Goal: Information Seeking & Learning: Understand process/instructions

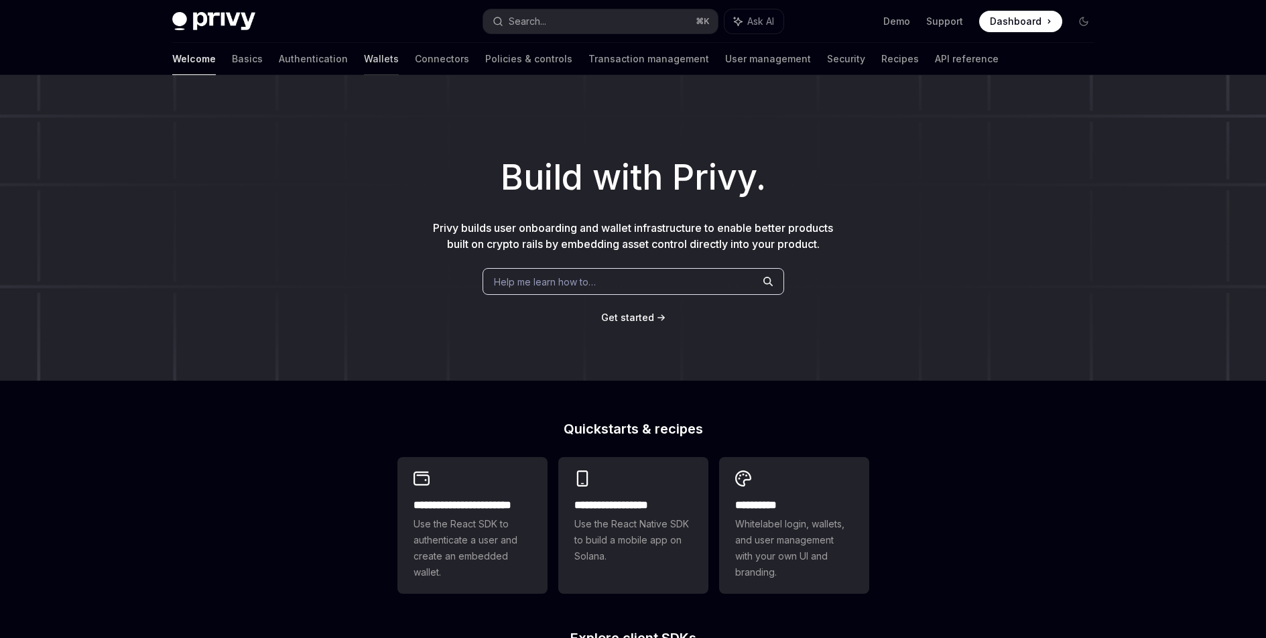
click at [364, 59] on link "Wallets" at bounding box center [381, 59] width 35 height 32
type textarea "*"
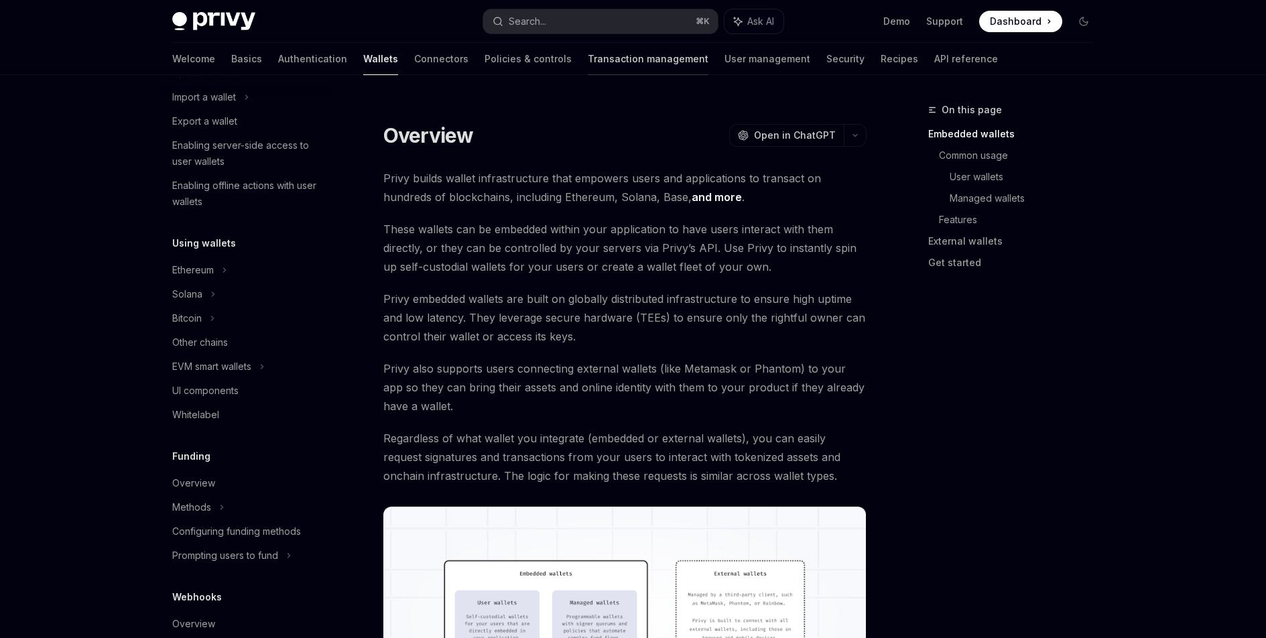
scroll to position [295, 0]
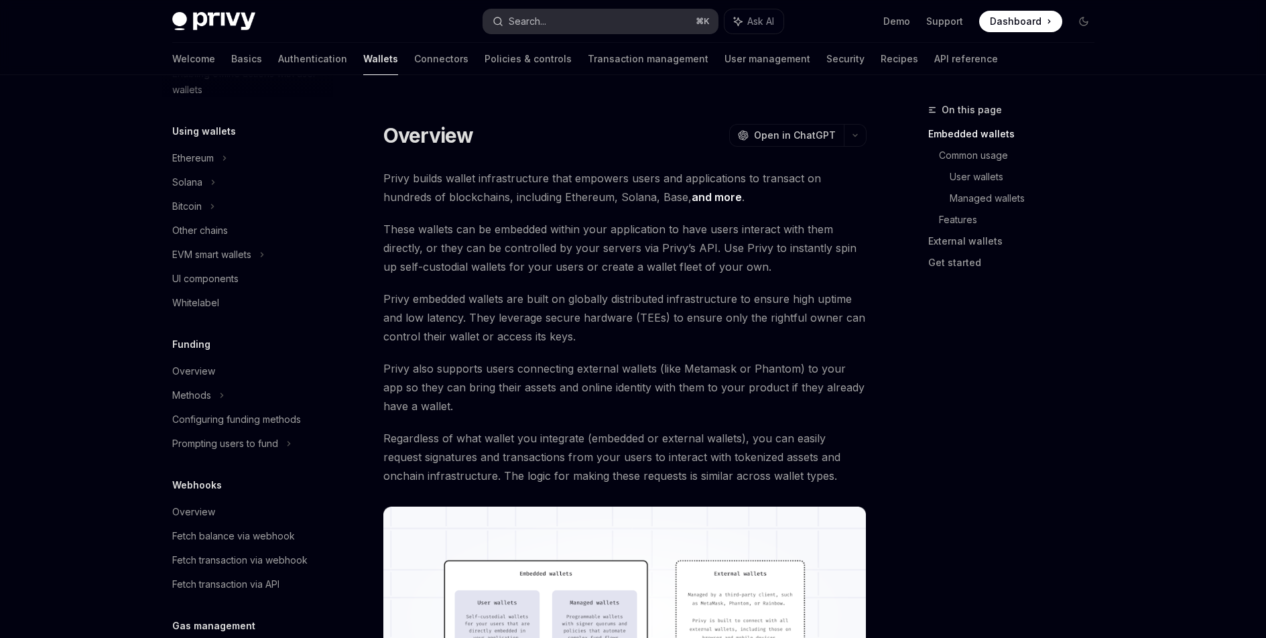
click at [585, 21] on button "Search... ⌘ K" at bounding box center [600, 21] width 235 height 24
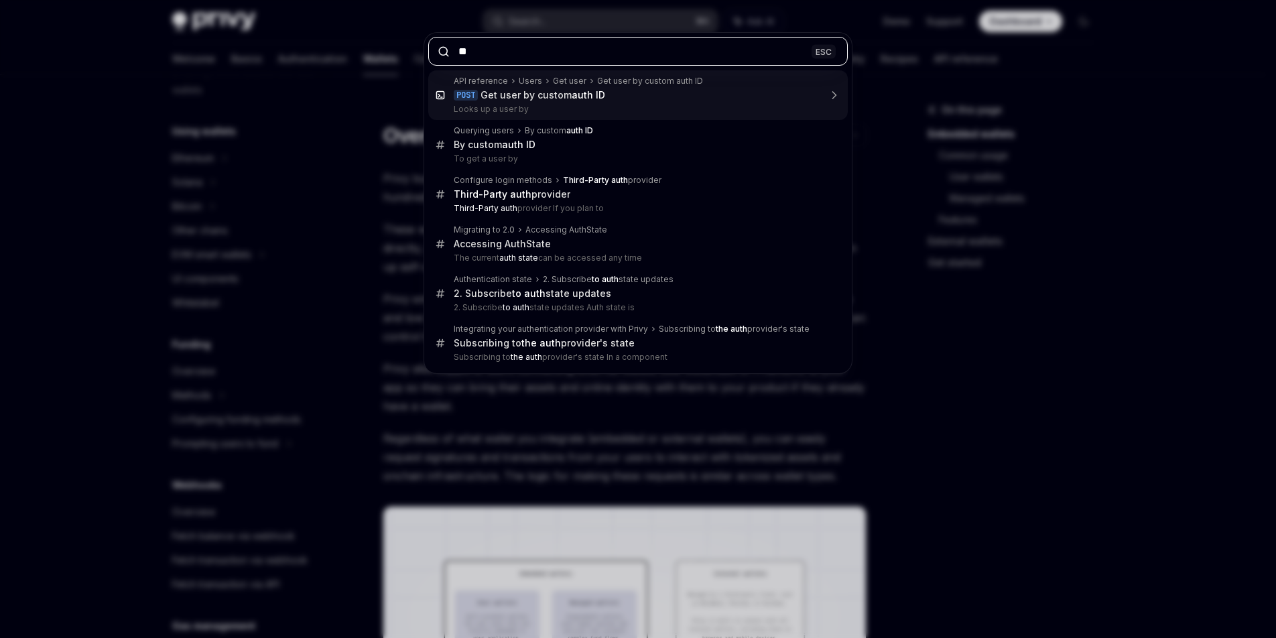
type input "***"
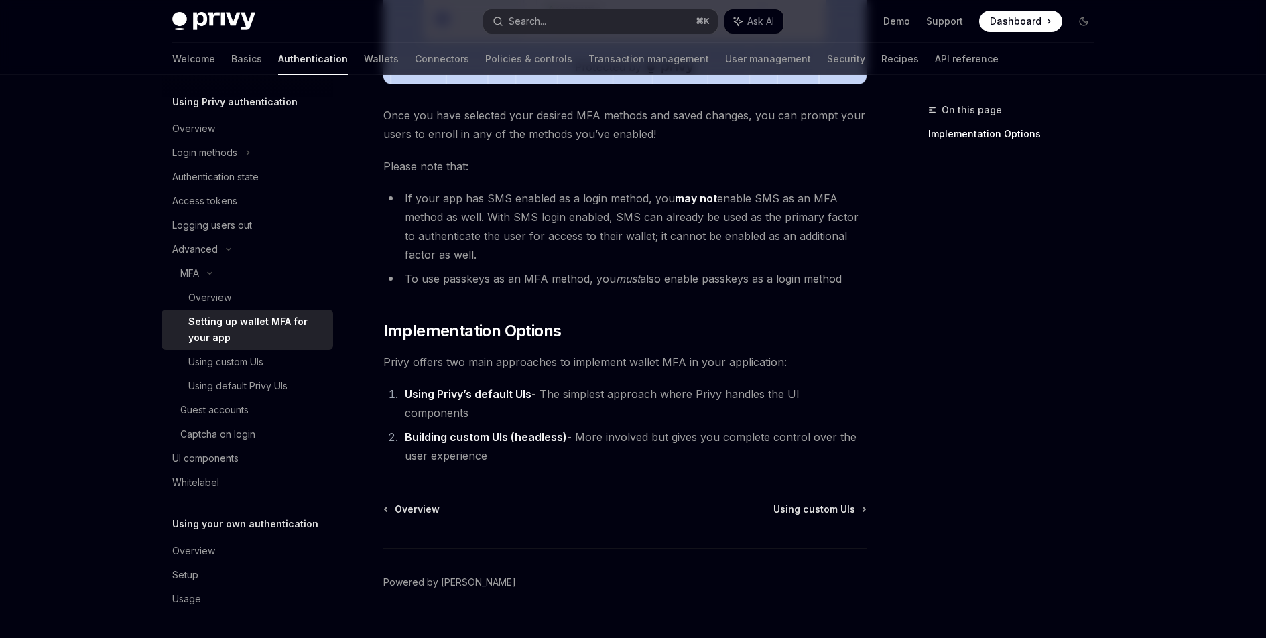
scroll to position [547, 0]
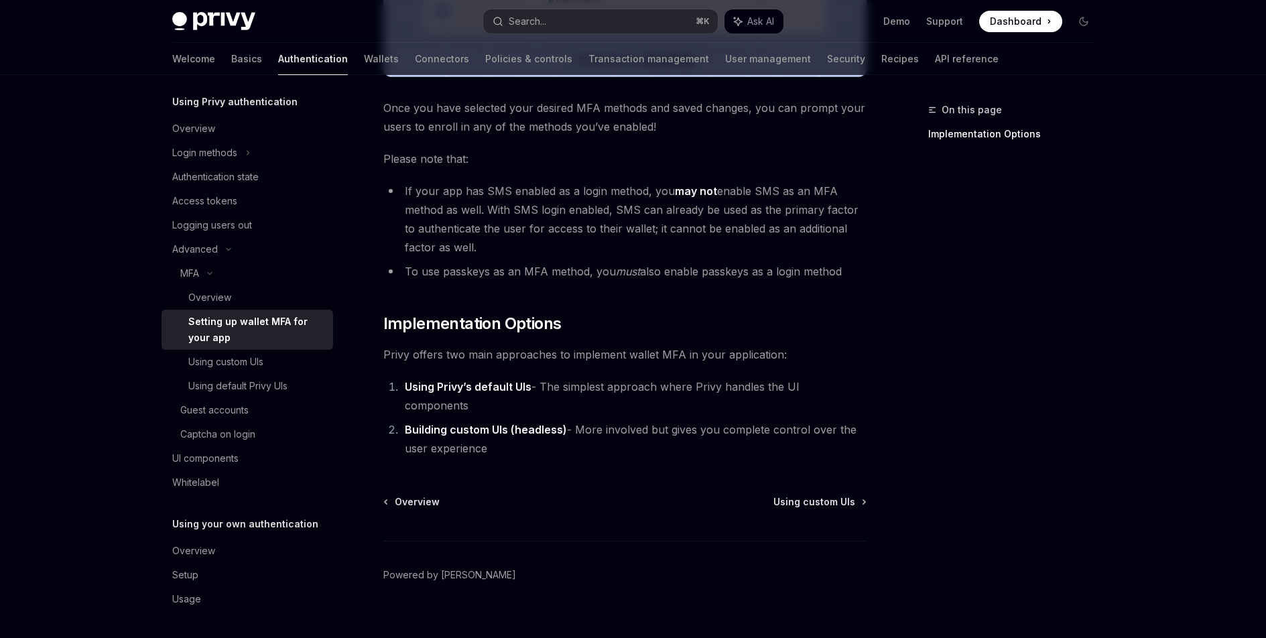
click at [570, 420] on li "Building custom UIs (headless) - More involved but gives you complete control o…" at bounding box center [634, 439] width 466 height 38
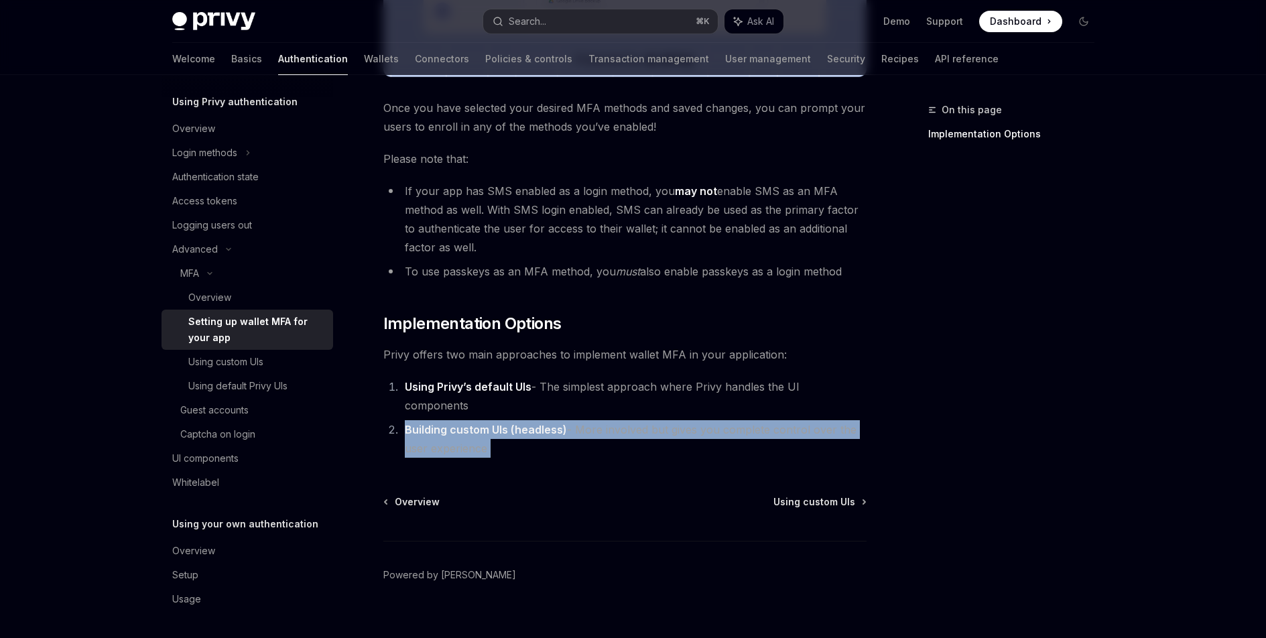
click at [572, 420] on li "Building custom UIs (headless) - More involved but gives you complete control o…" at bounding box center [634, 439] width 466 height 38
click at [810, 495] on span "Using custom UIs" at bounding box center [815, 501] width 82 height 13
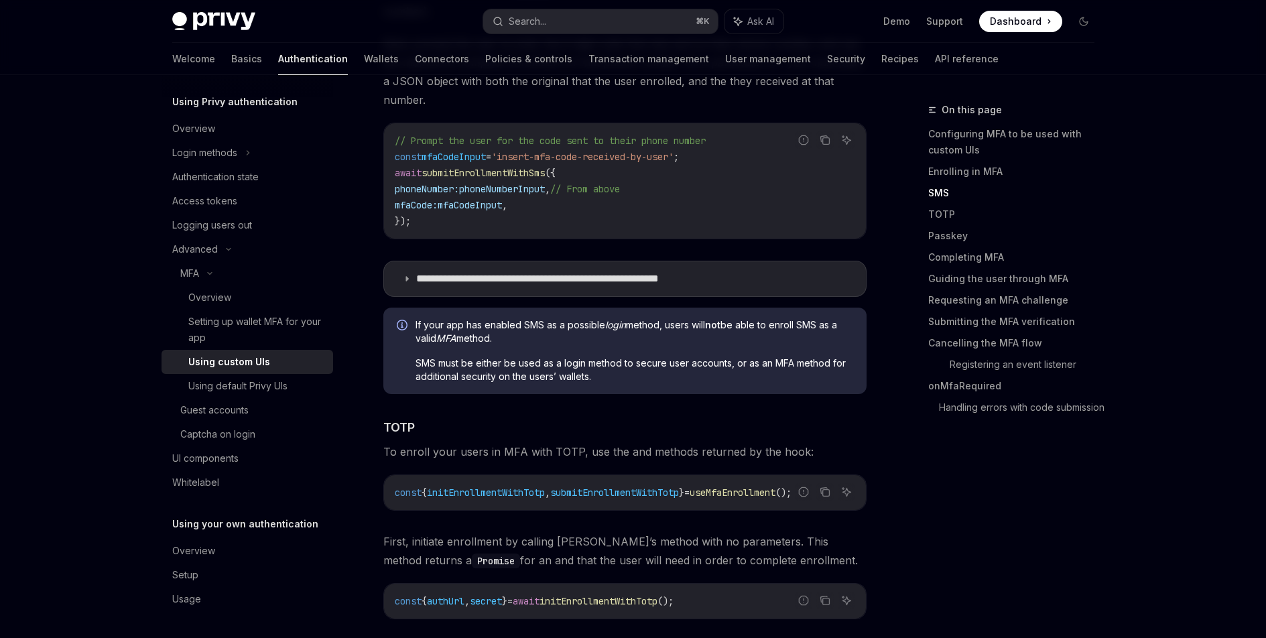
scroll to position [1436, 0]
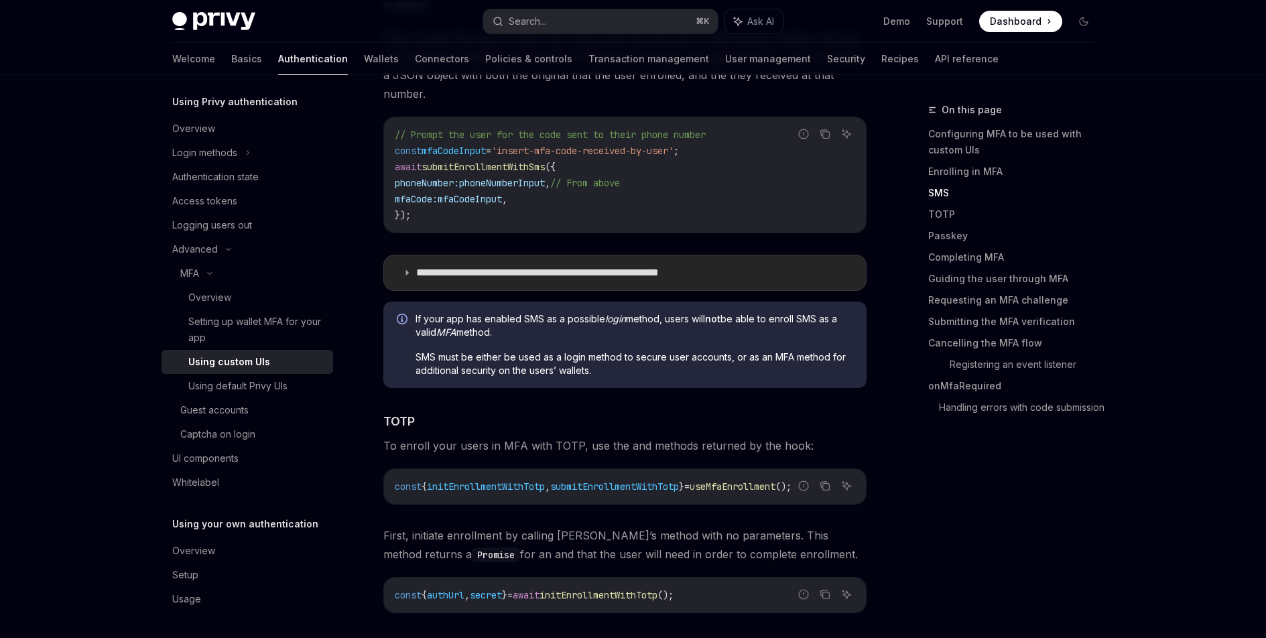
click at [601, 255] on summary "**********" at bounding box center [625, 272] width 482 height 35
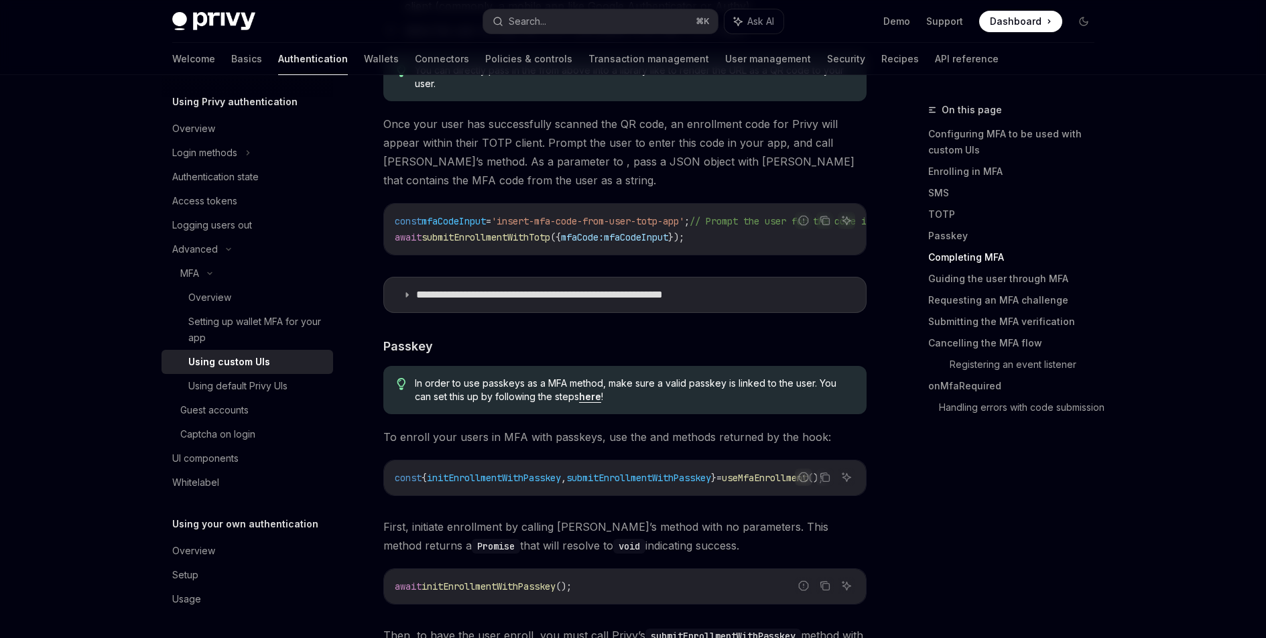
scroll to position [2616, 0]
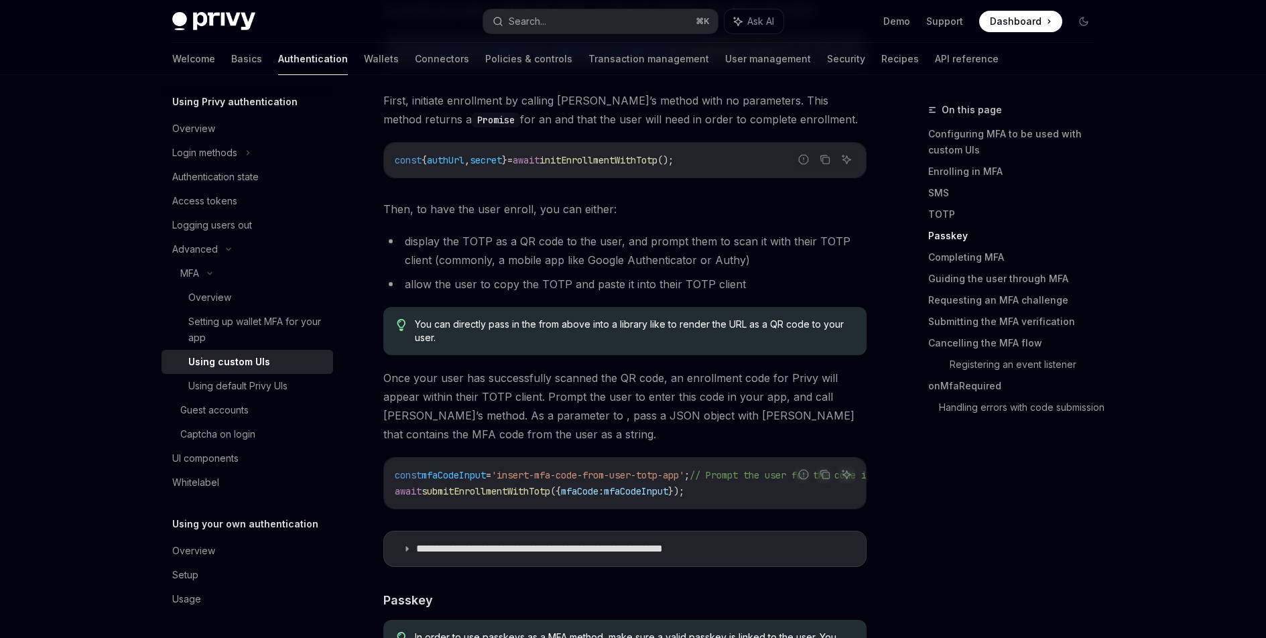
click at [647, 318] on span "You can directly pass in the from above into a library like to render the URL a…" at bounding box center [634, 331] width 438 height 27
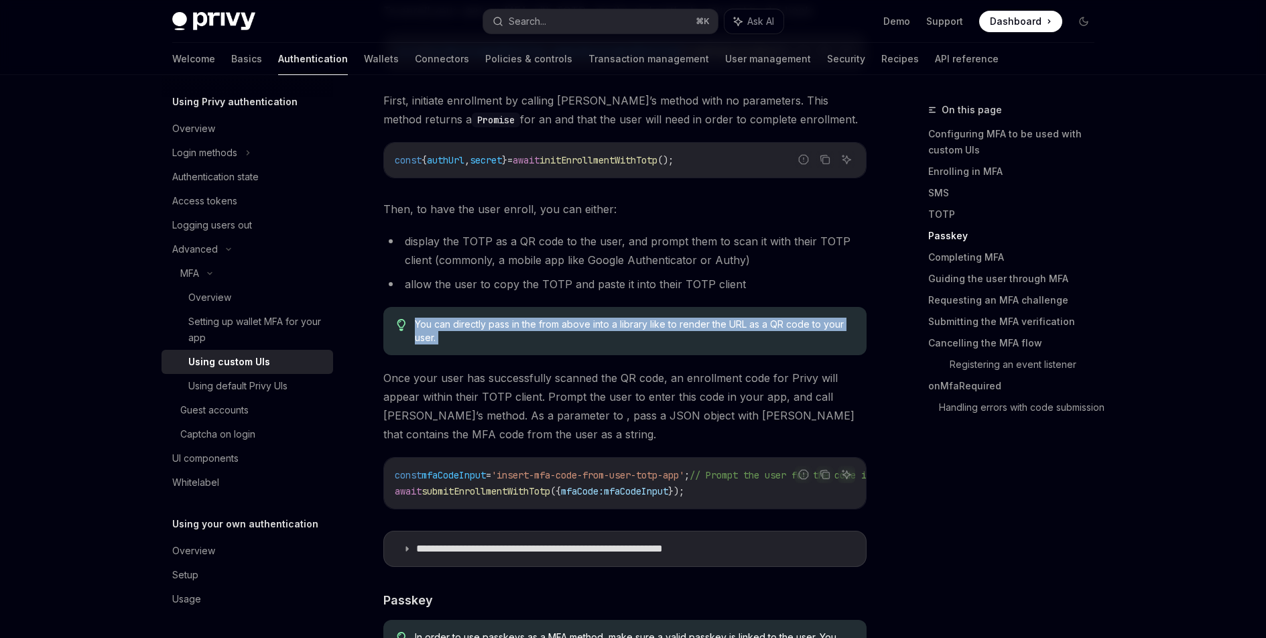
click at [647, 318] on span "You can directly pass in the from above into a library like to render the URL a…" at bounding box center [634, 331] width 438 height 27
click at [655, 329] on span "You can directly pass in the from above into a library like to render the URL a…" at bounding box center [634, 331] width 438 height 27
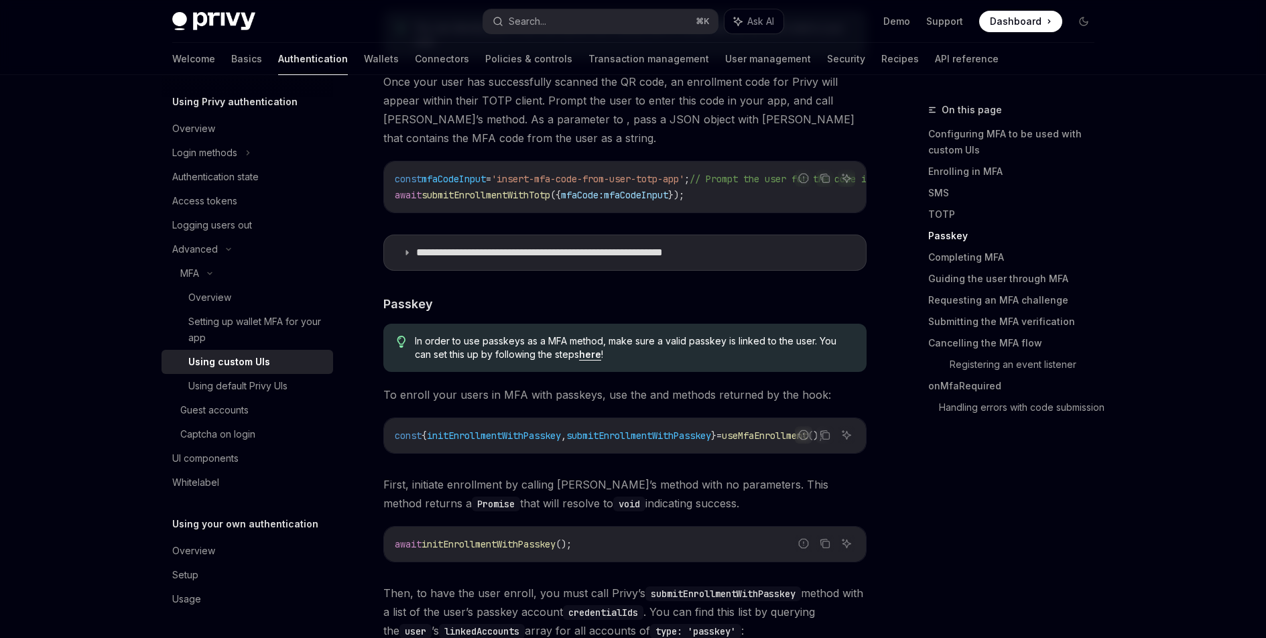
scroll to position [2921, 0]
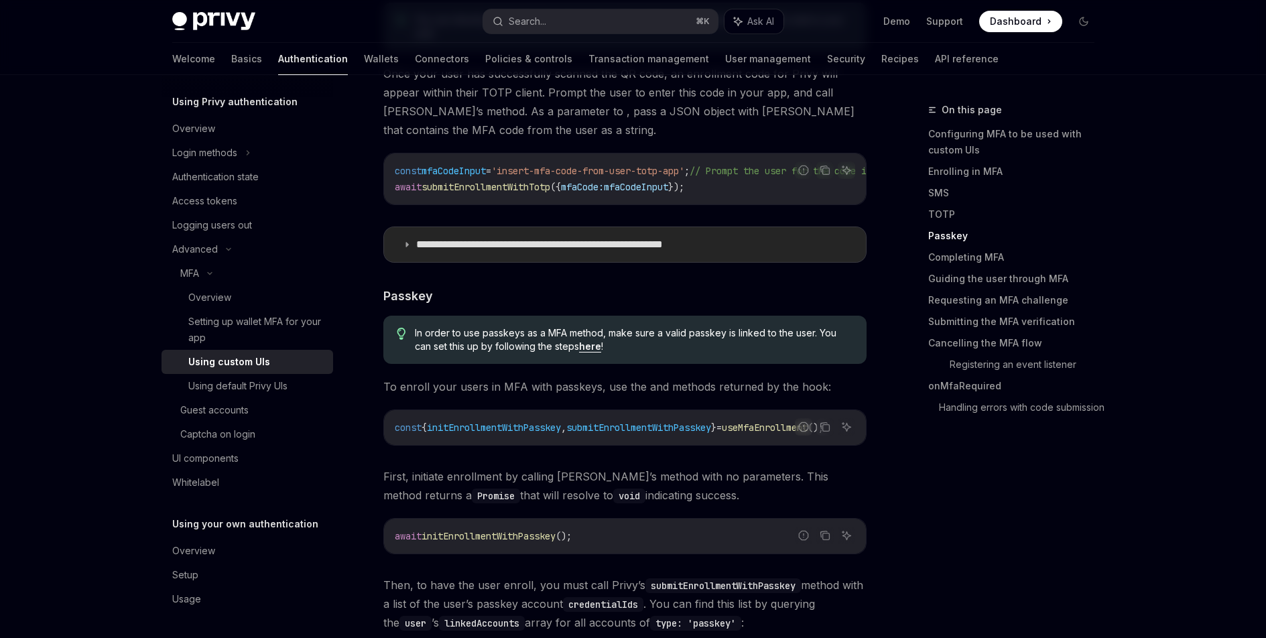
click at [585, 239] on p "**********" at bounding box center [580, 244] width 328 height 13
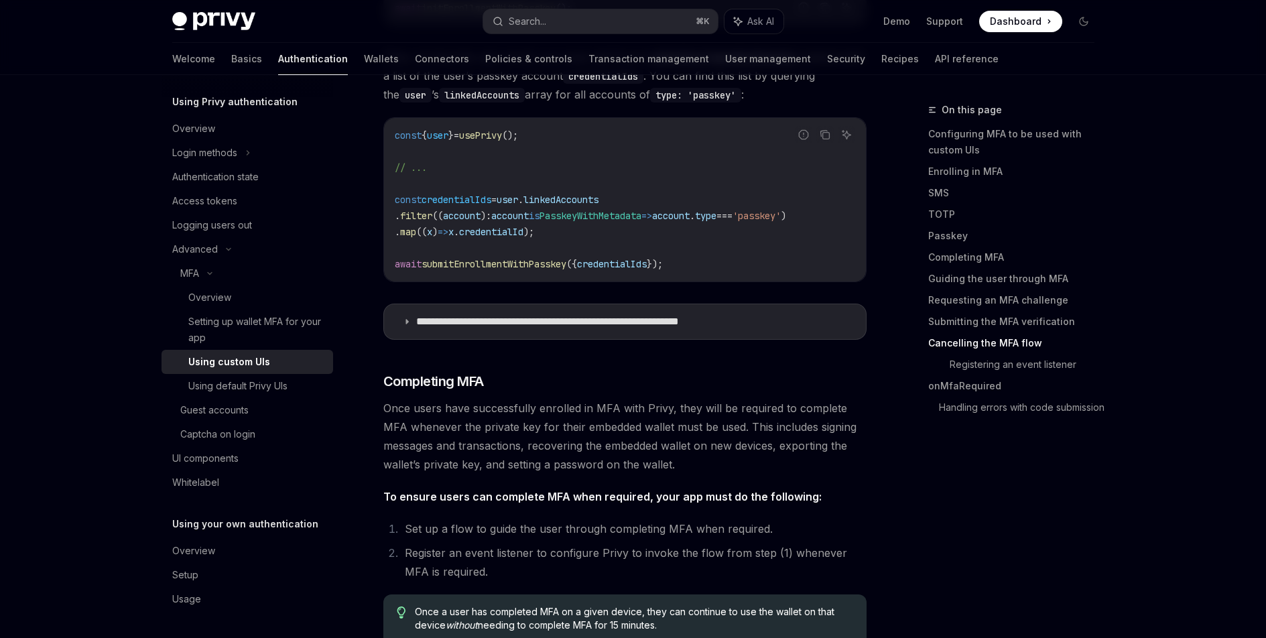
scroll to position [4347, 0]
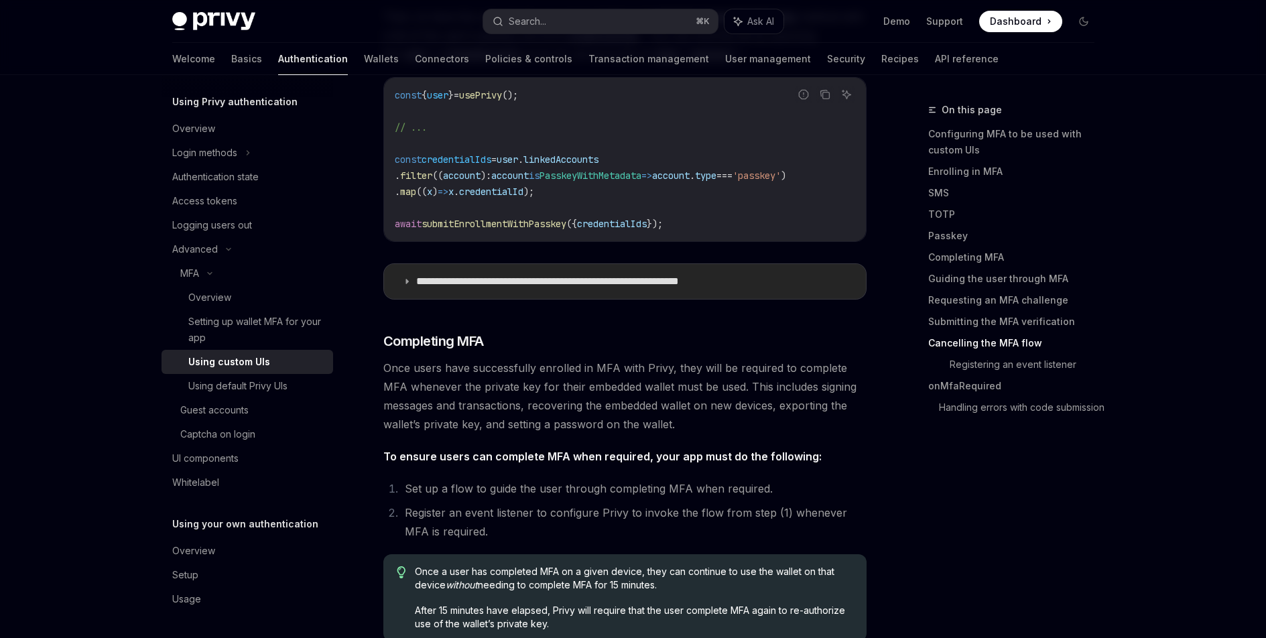
click at [599, 286] on p "**********" at bounding box center [590, 281] width 348 height 13
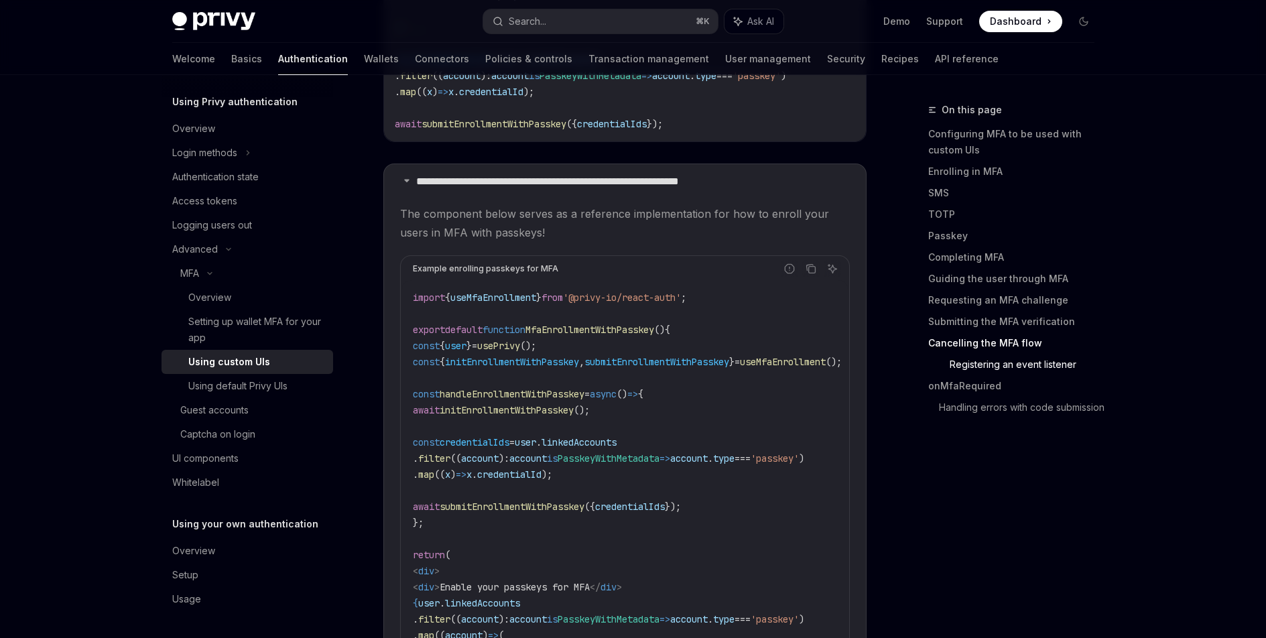
scroll to position [4443, 0]
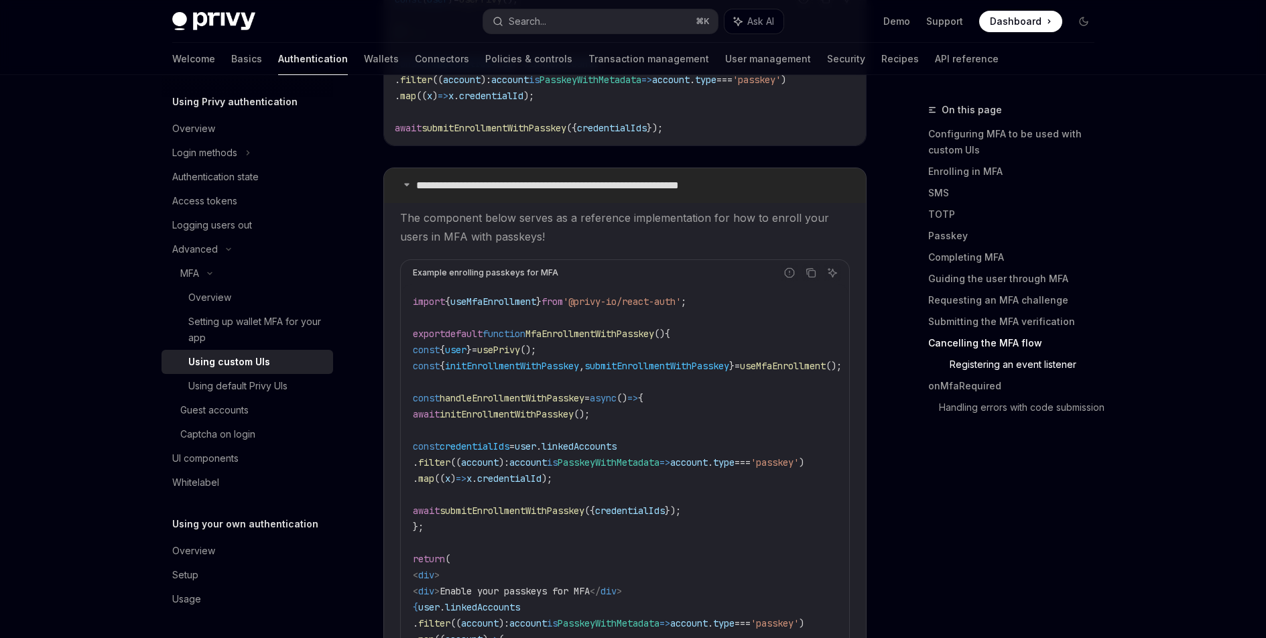
click at [594, 184] on summary "**********" at bounding box center [625, 185] width 482 height 35
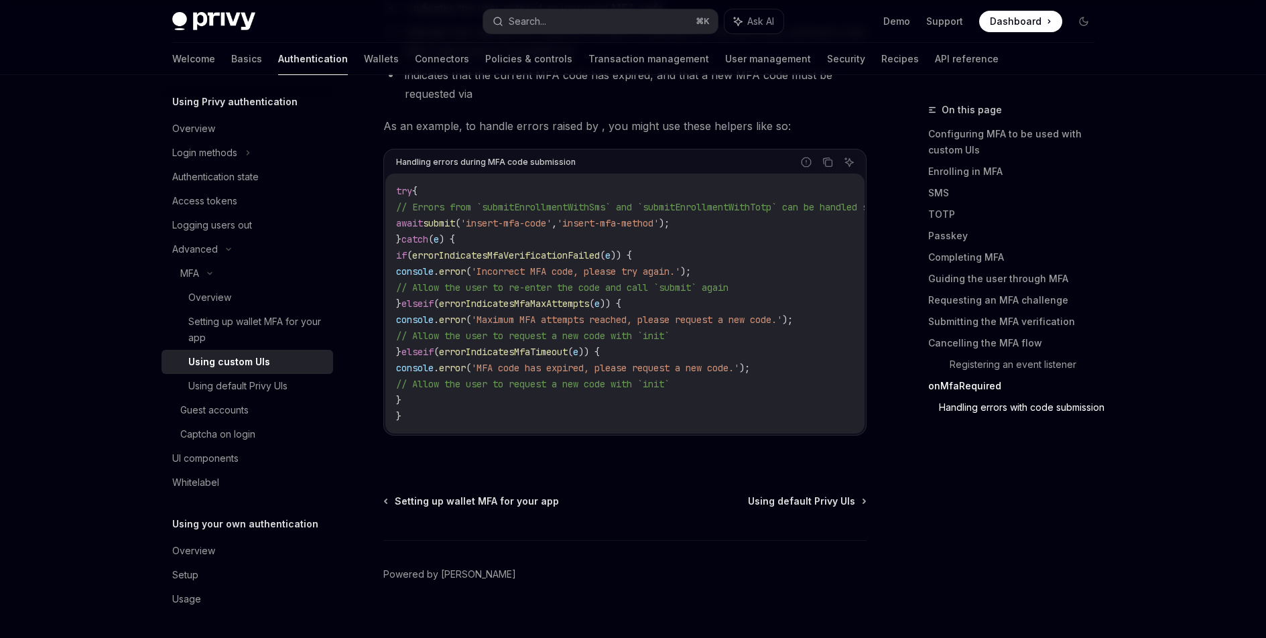
scroll to position [7434, 0]
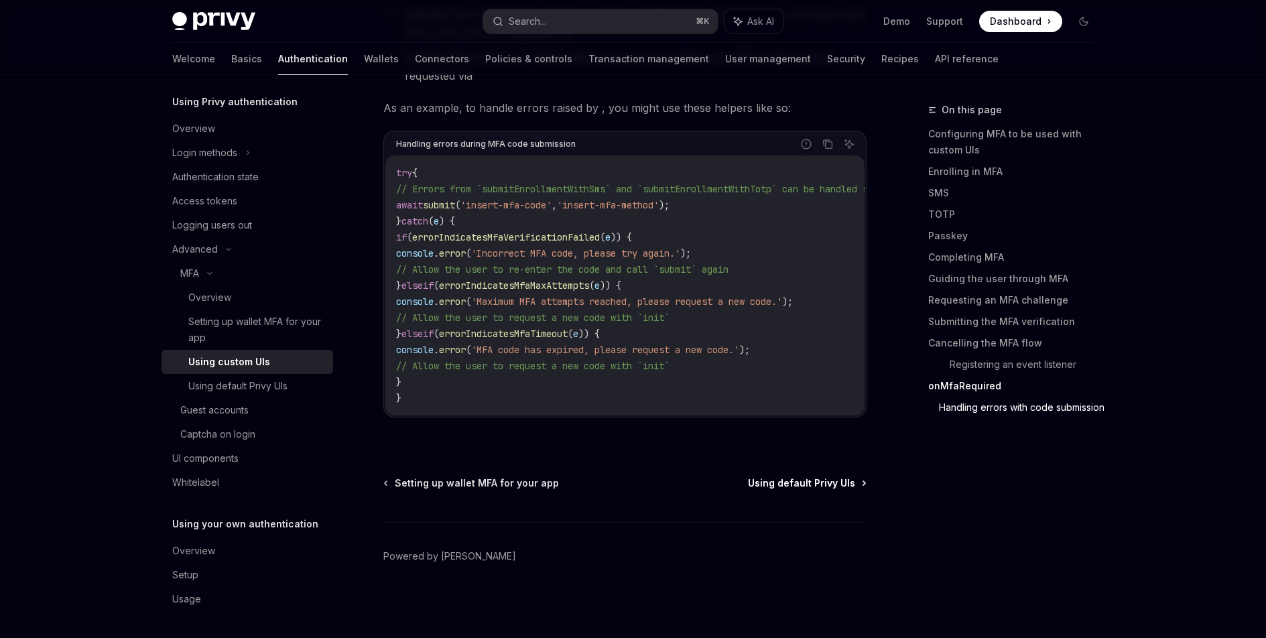
click at [818, 483] on span "Using default Privy UIs" at bounding box center [801, 483] width 107 height 13
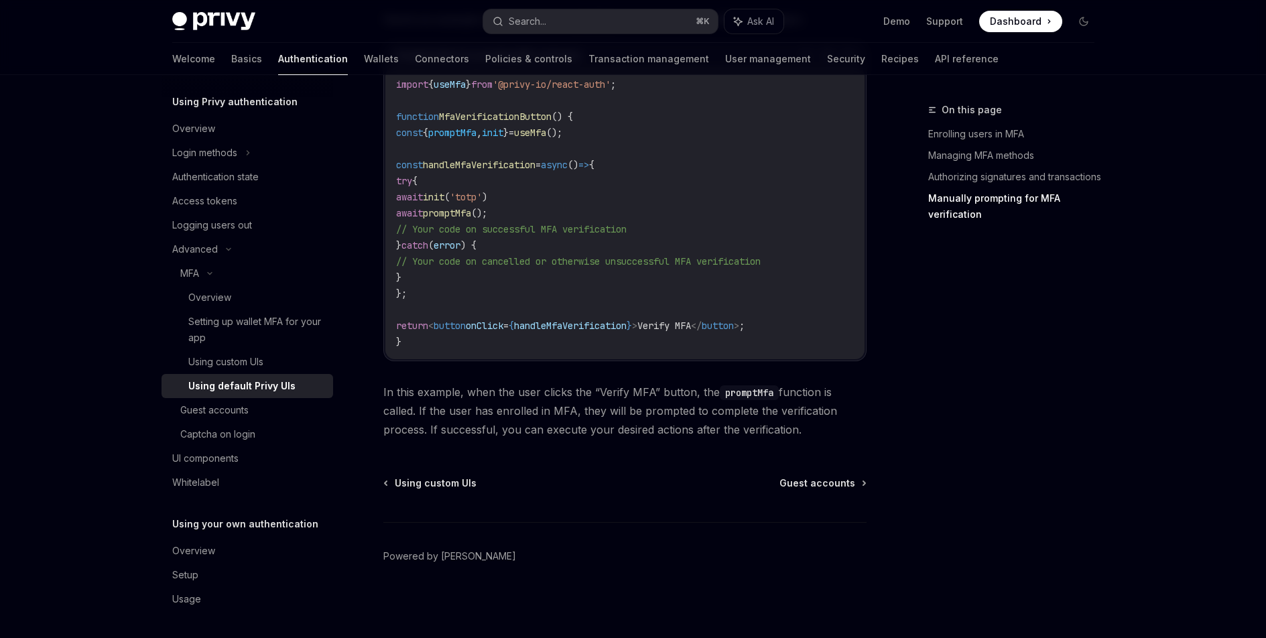
scroll to position [2599, 0]
click at [243, 459] on div "UI components" at bounding box center [248, 458] width 153 height 16
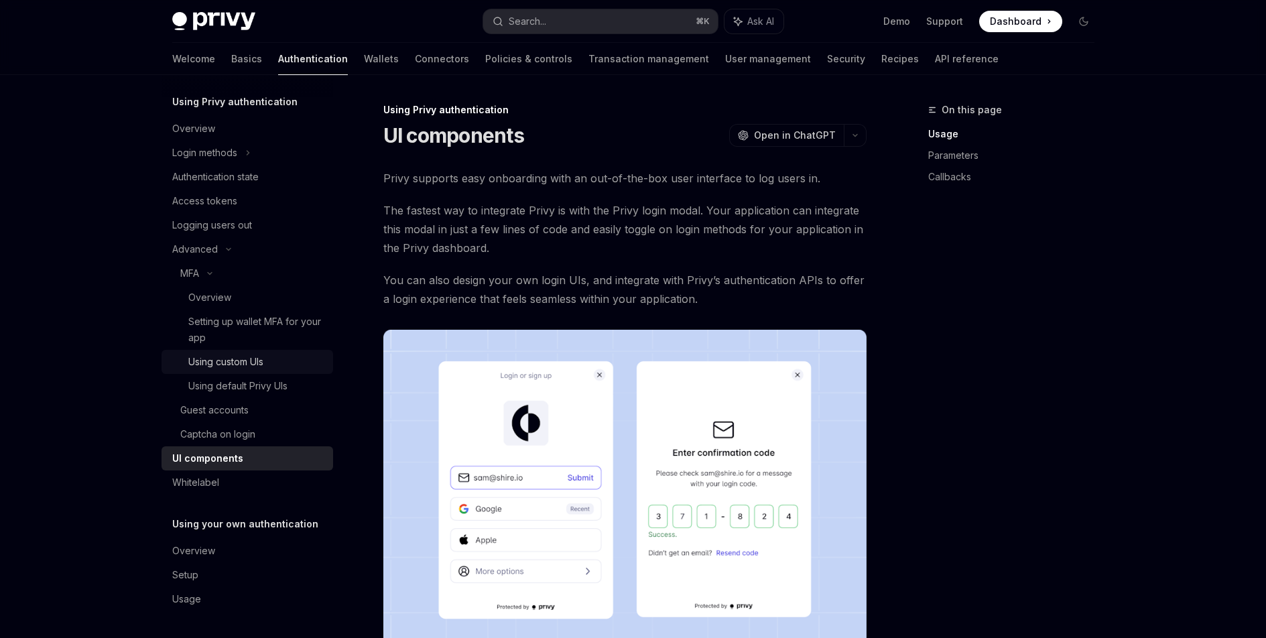
click at [230, 355] on div "Using custom UIs" at bounding box center [225, 362] width 75 height 16
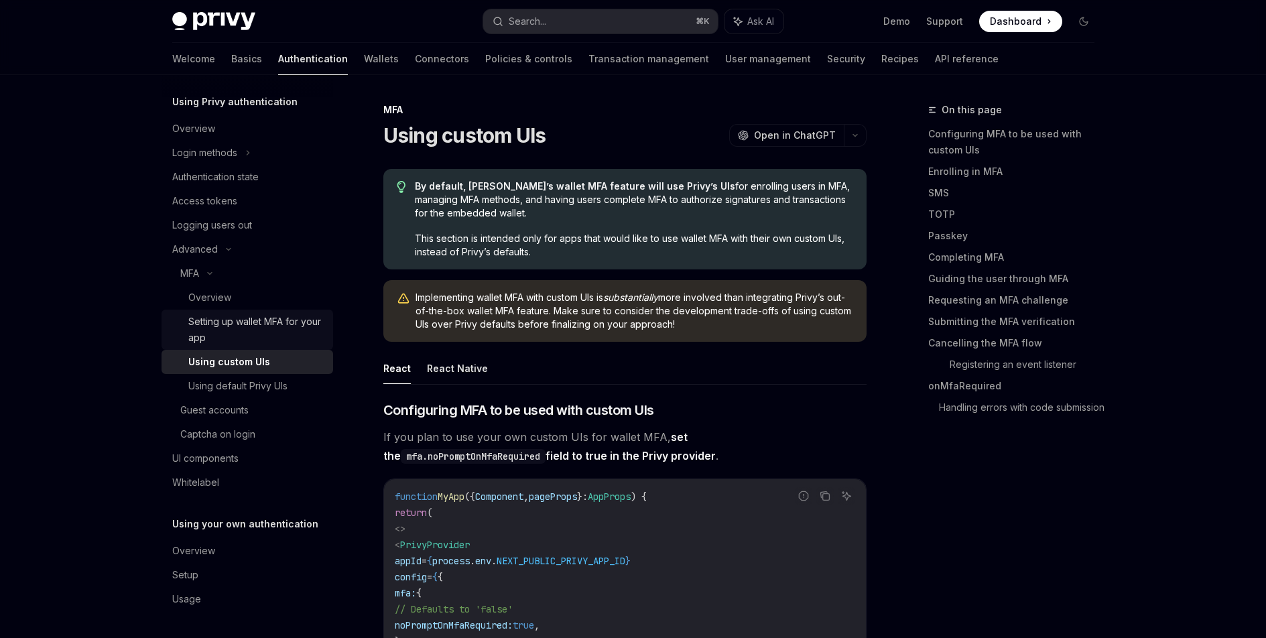
click at [237, 318] on div "Setting up wallet MFA for your app" at bounding box center [256, 330] width 137 height 32
type textarea "*"
